Goal: Information Seeking & Learning: Learn about a topic

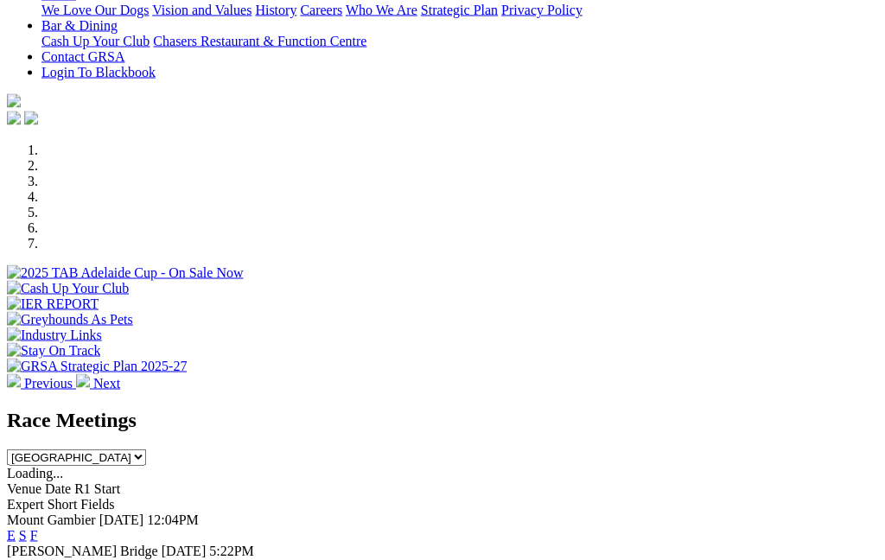
scroll to position [405, 0]
click at [38, 558] on link "F" at bounding box center [34, 565] width 8 height 15
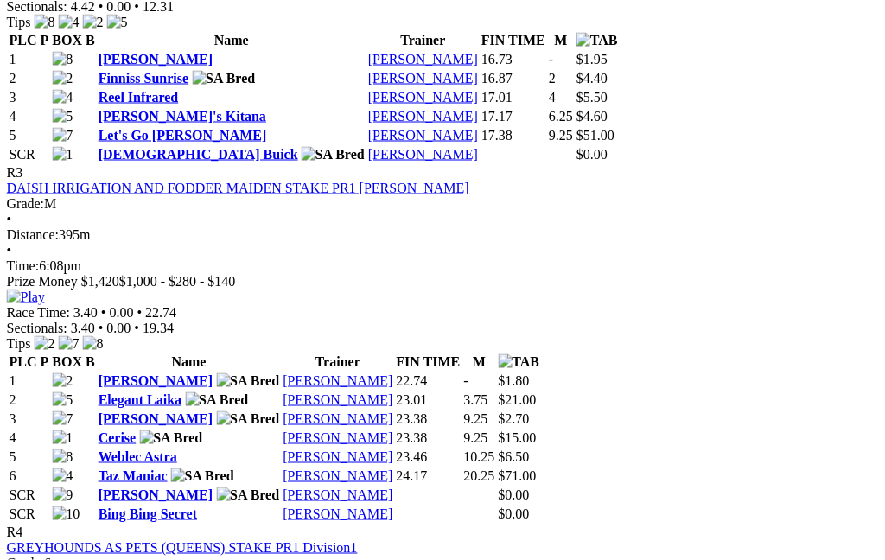
scroll to position [1270, 0]
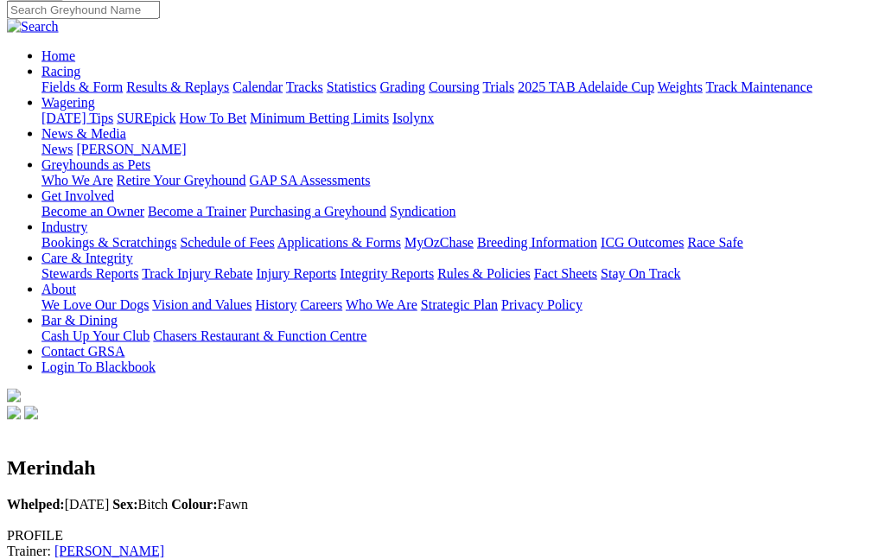
scroll to position [106, 0]
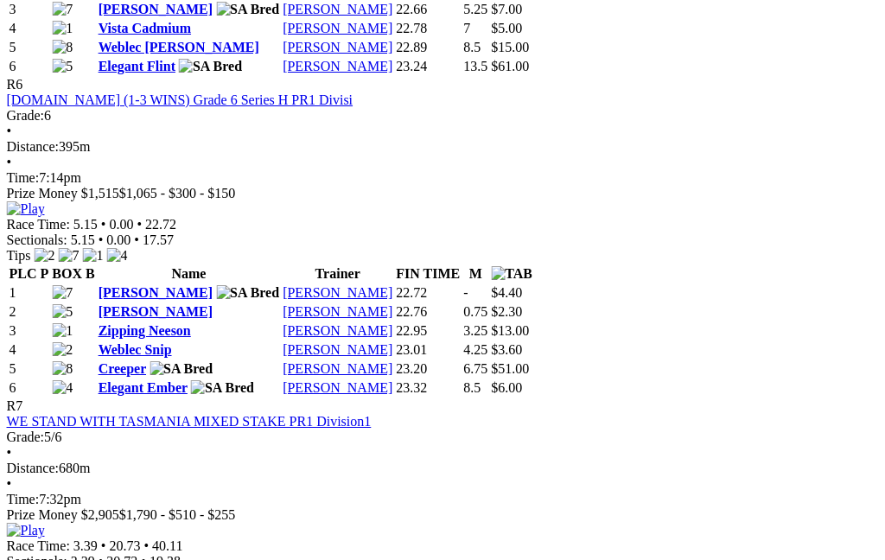
scroll to position [2384, 9]
